Goal: Understand process/instructions

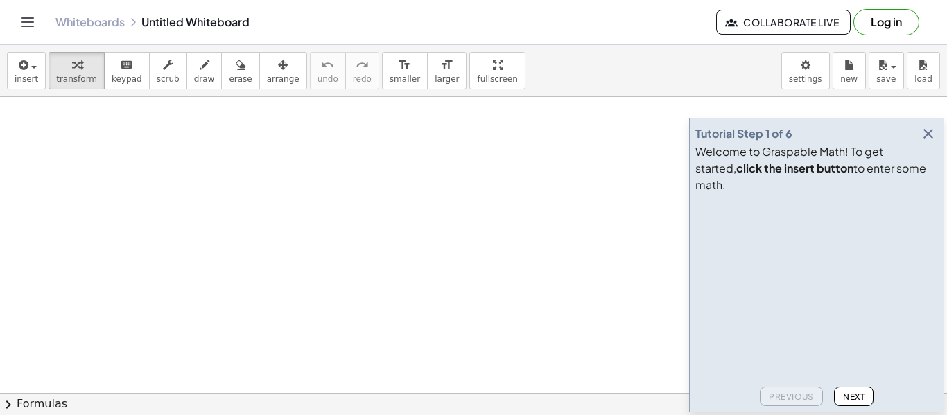
click at [845, 397] on span "Next" at bounding box center [853, 397] width 21 height 10
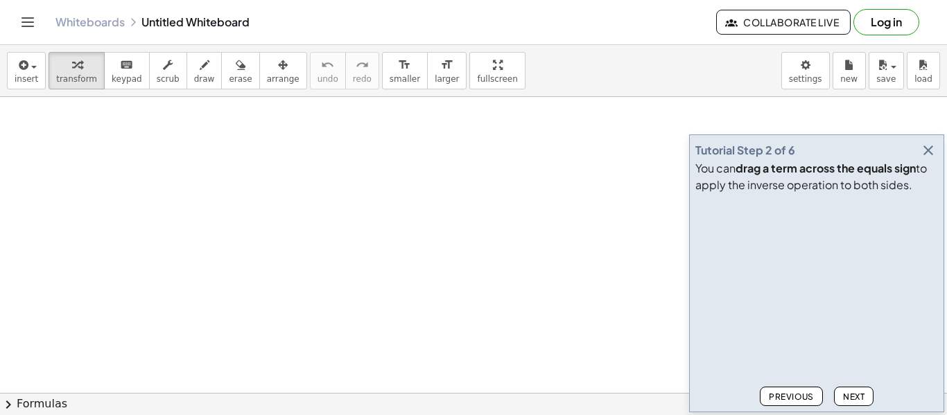
click at [845, 397] on span "Next" at bounding box center [853, 397] width 21 height 10
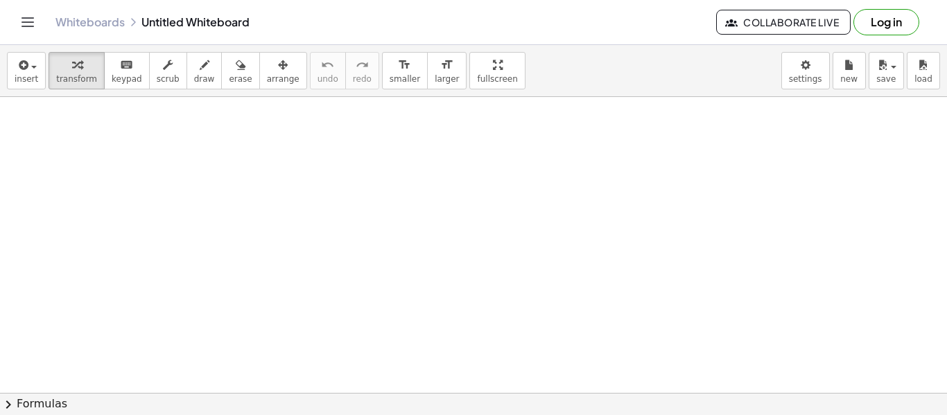
click at [845, 397] on button "chevron_right Formulas" at bounding box center [473, 404] width 947 height 22
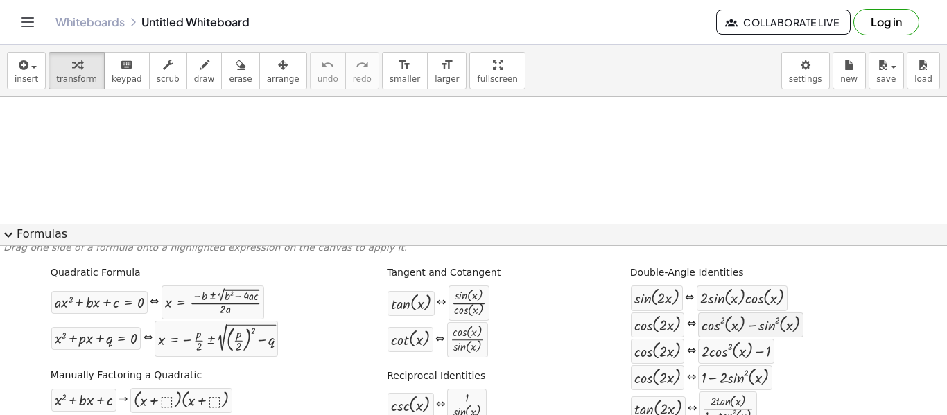
scroll to position [6, 0]
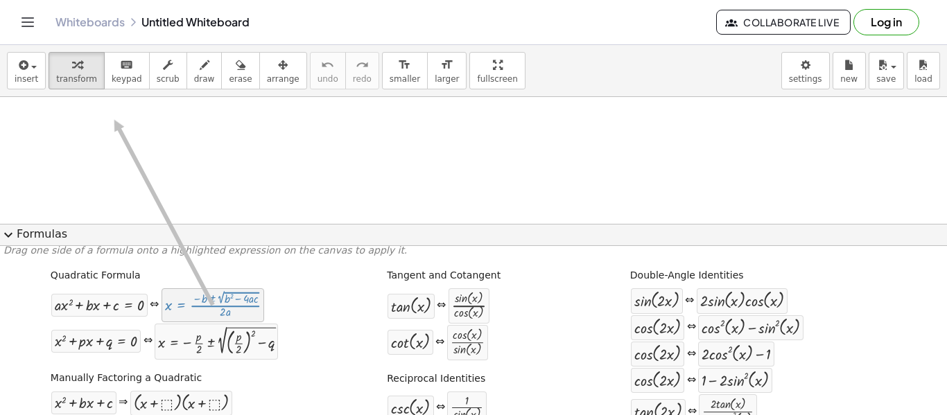
drag, startPoint x: 184, startPoint y: 308, endPoint x: 113, endPoint y: 121, distance: 200.0
drag, startPoint x: 111, startPoint y: 123, endPoint x: 243, endPoint y: 112, distance: 132.8
click at [200, 69] on icon "button" at bounding box center [205, 65] width 10 height 17
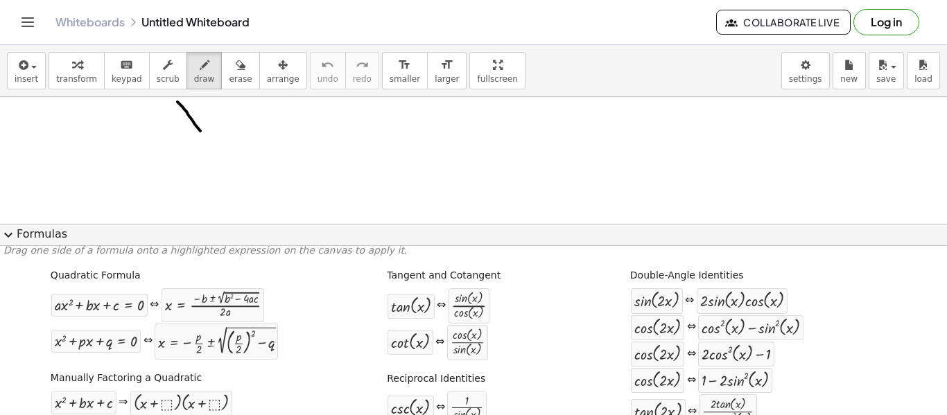
drag, startPoint x: 177, startPoint y: 102, endPoint x: 207, endPoint y: 141, distance: 48.9
drag, startPoint x: 207, startPoint y: 140, endPoint x: 197, endPoint y: 148, distance: 12.3
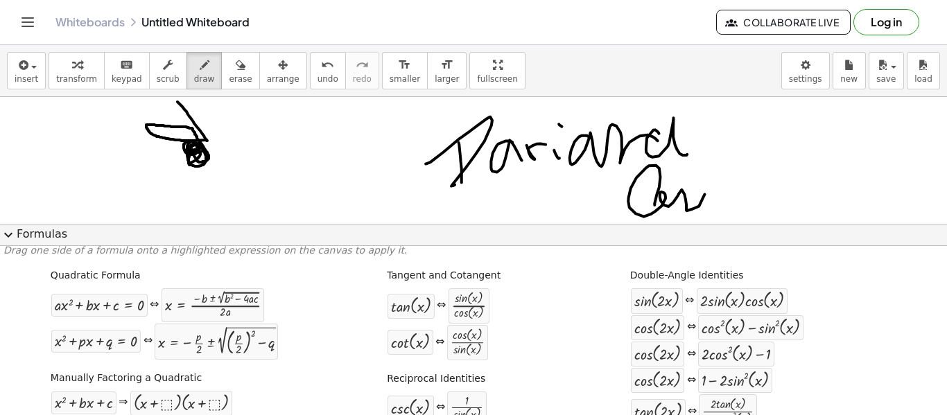
click at [703, 225] on button "expand_more Formulas" at bounding box center [473, 235] width 947 height 22
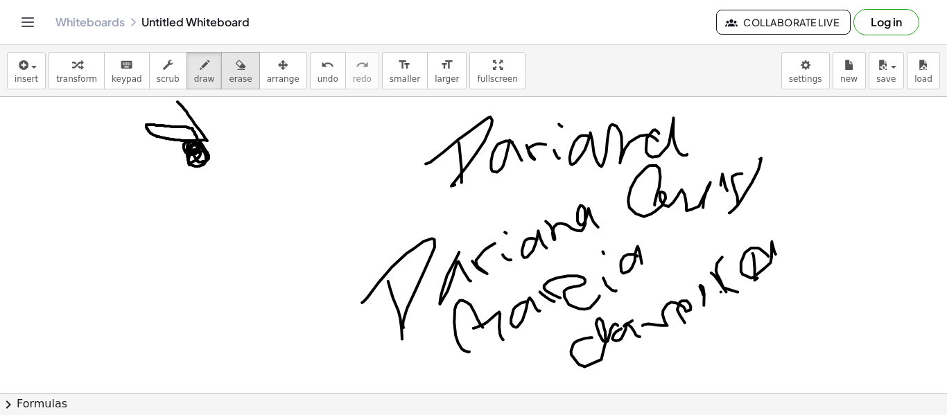
click at [221, 59] on button "erase" at bounding box center [240, 70] width 38 height 37
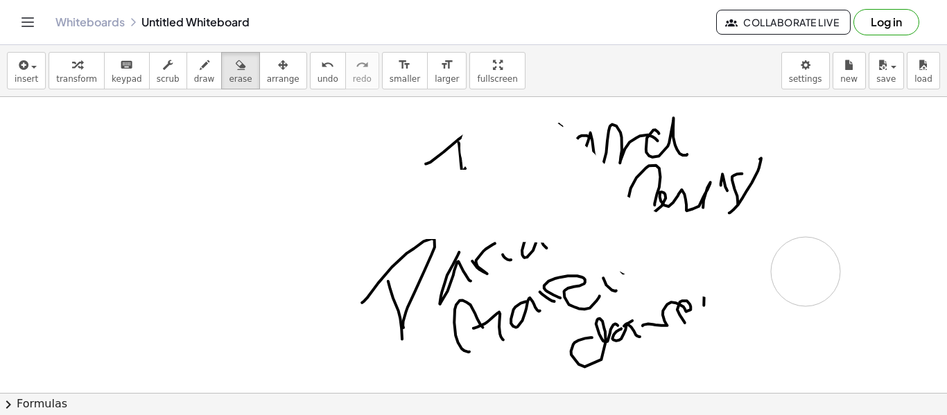
drag, startPoint x: 167, startPoint y: 117, endPoint x: 863, endPoint y: 267, distance: 711.7
